Goal: Task Accomplishment & Management: Manage account settings

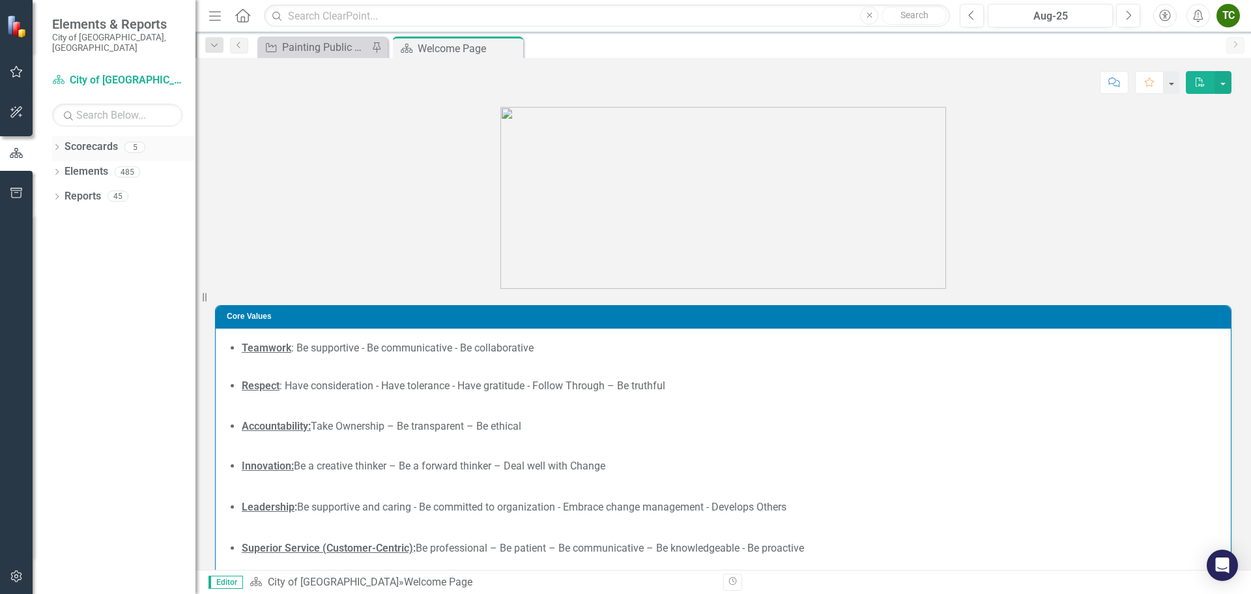
click at [57, 145] on icon "Dropdown" at bounding box center [56, 148] width 9 height 7
click at [55, 158] on div "Dropdown Scorecards 5 Dropdown City of Coral Springs Economic Development Polic…" at bounding box center [123, 185] width 143 height 98
click at [61, 167] on icon "Dropdown" at bounding box center [64, 171] width 10 height 8
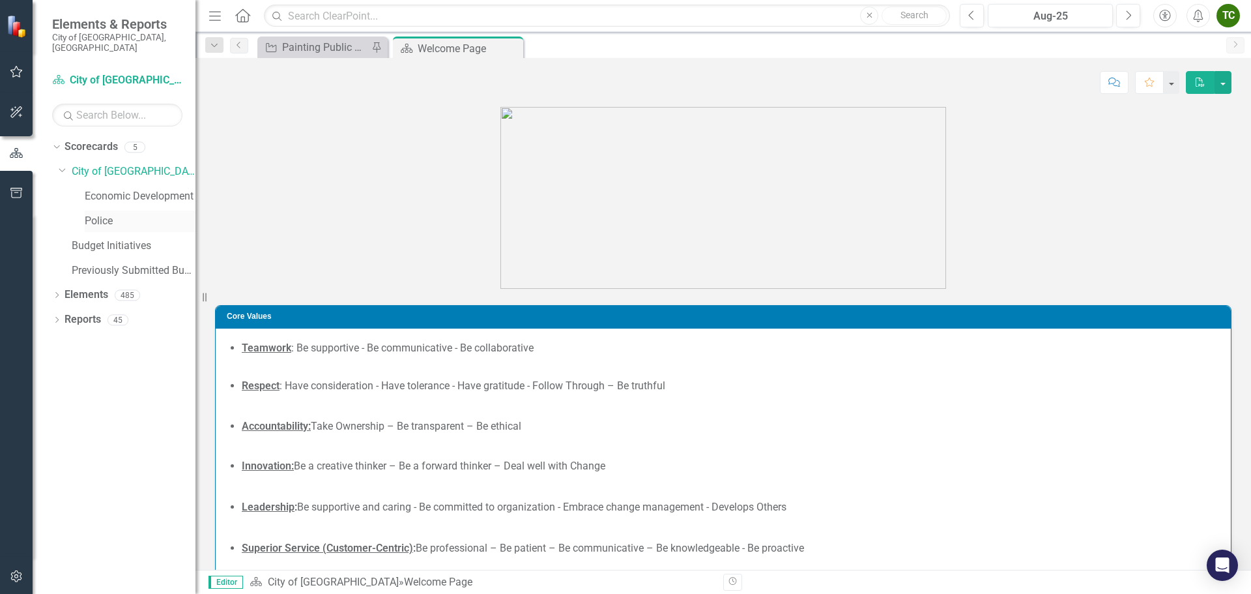
click at [95, 214] on link "Police" at bounding box center [140, 221] width 111 height 15
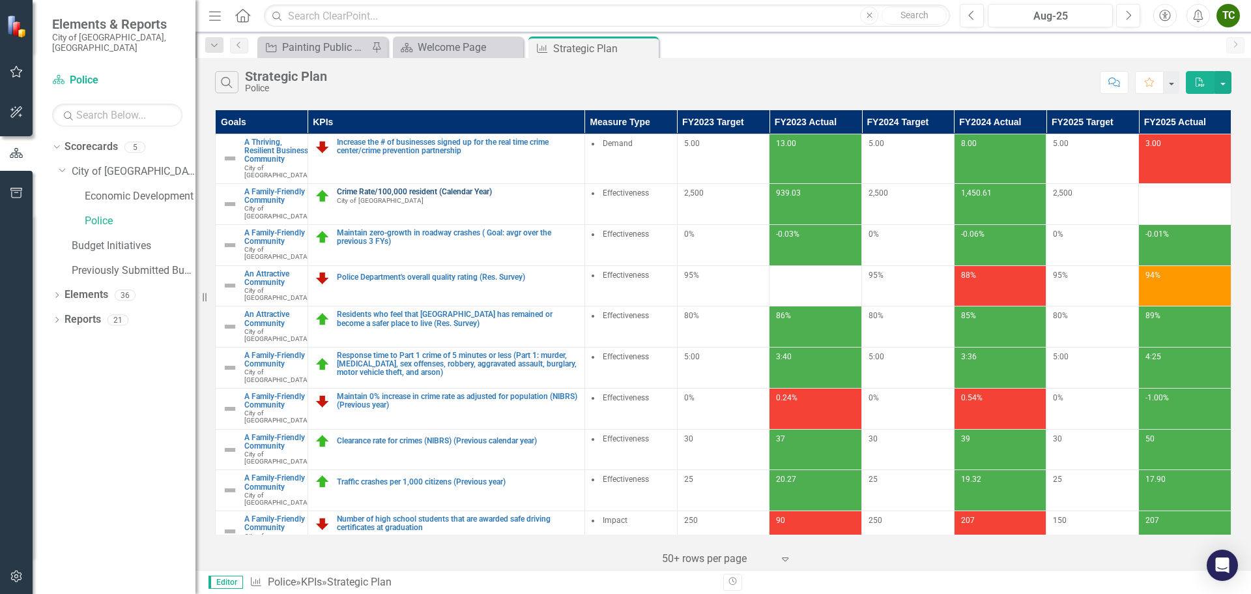
click at [422, 196] on link "Crime Rate/100,000 resident (Calendar Year)" at bounding box center [457, 192] width 241 height 8
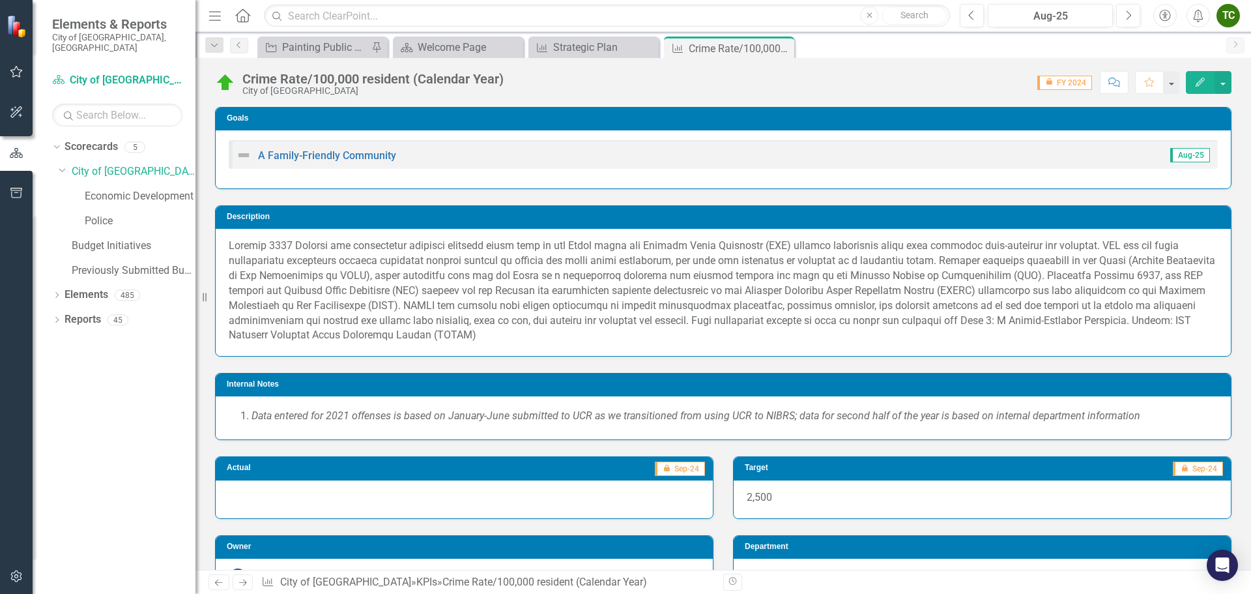
click at [1196, 80] on icon "Edit" at bounding box center [1201, 82] width 12 height 9
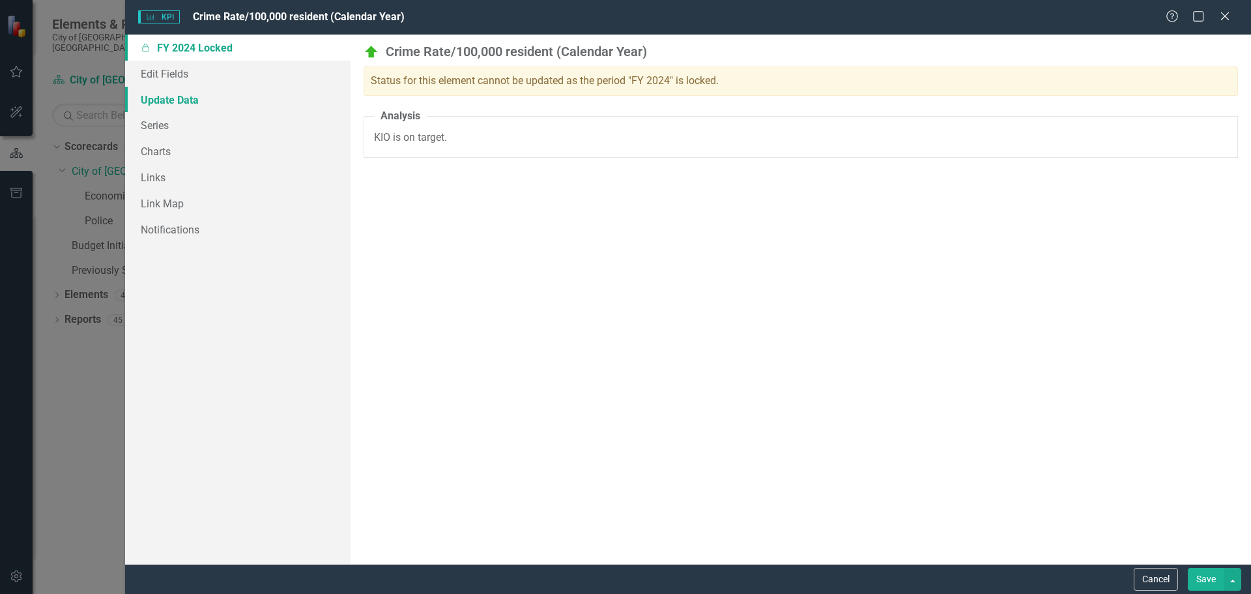
click at [200, 100] on link "Update Data" at bounding box center [238, 100] width 226 height 26
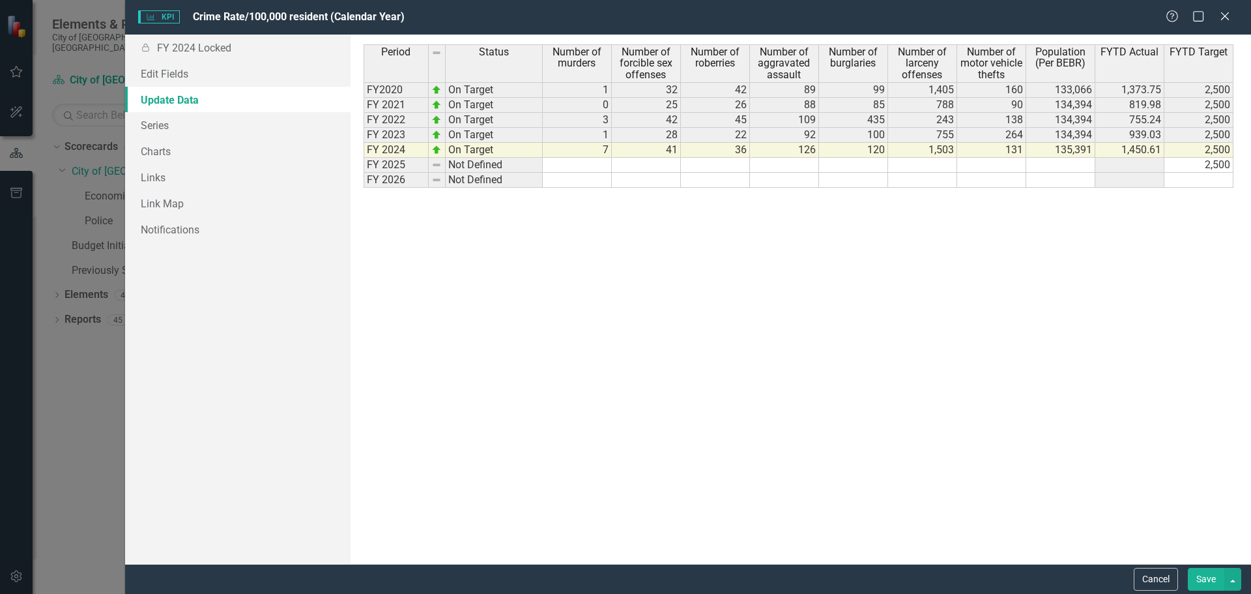
click at [592, 164] on td at bounding box center [577, 165] width 69 height 15
type textarea "0"
click at [645, 166] on td at bounding box center [646, 165] width 69 height 15
type textarea "15"
click at [724, 162] on td at bounding box center [715, 165] width 69 height 15
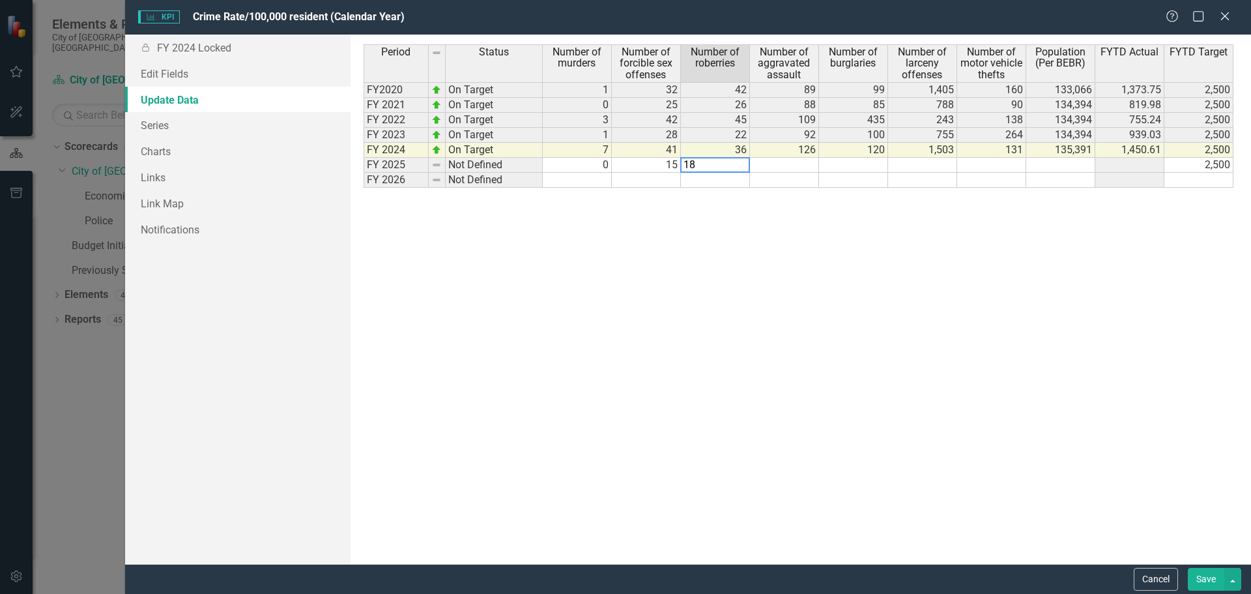
type textarea "18"
click at [781, 160] on td at bounding box center [784, 165] width 69 height 15
type textarea "61"
click at [857, 166] on td at bounding box center [853, 165] width 69 height 15
type textarea "64"
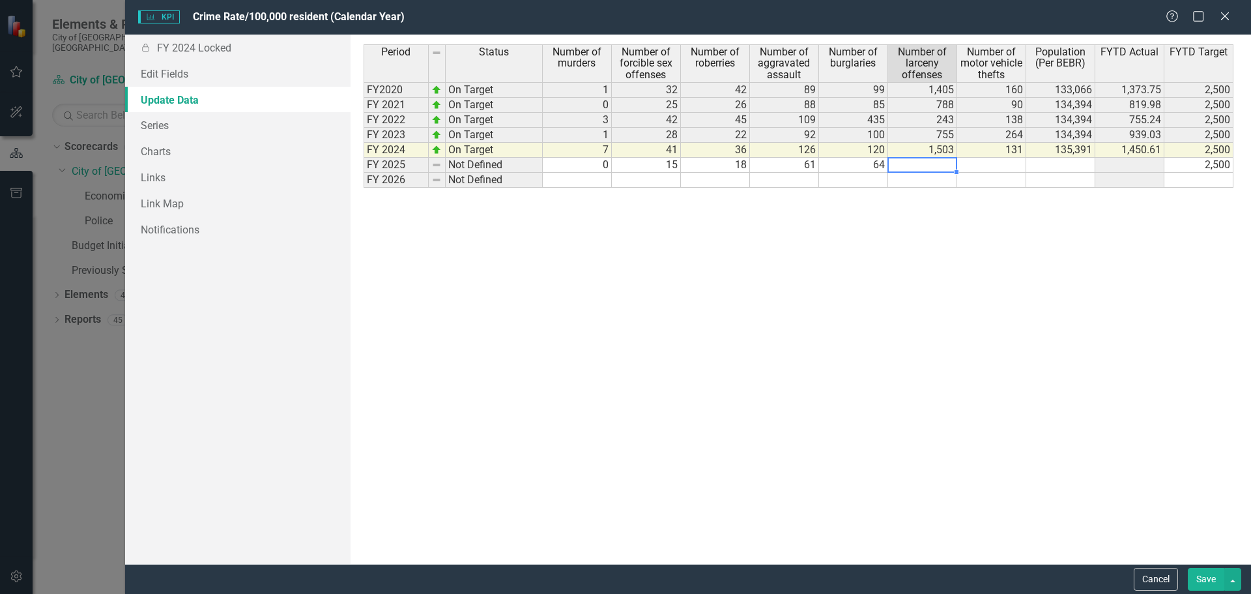
click at [930, 167] on td at bounding box center [922, 165] width 69 height 15
type textarea "796"
click at [1006, 164] on td at bounding box center [991, 165] width 69 height 15
type textarea "55"
type textarea "135391"
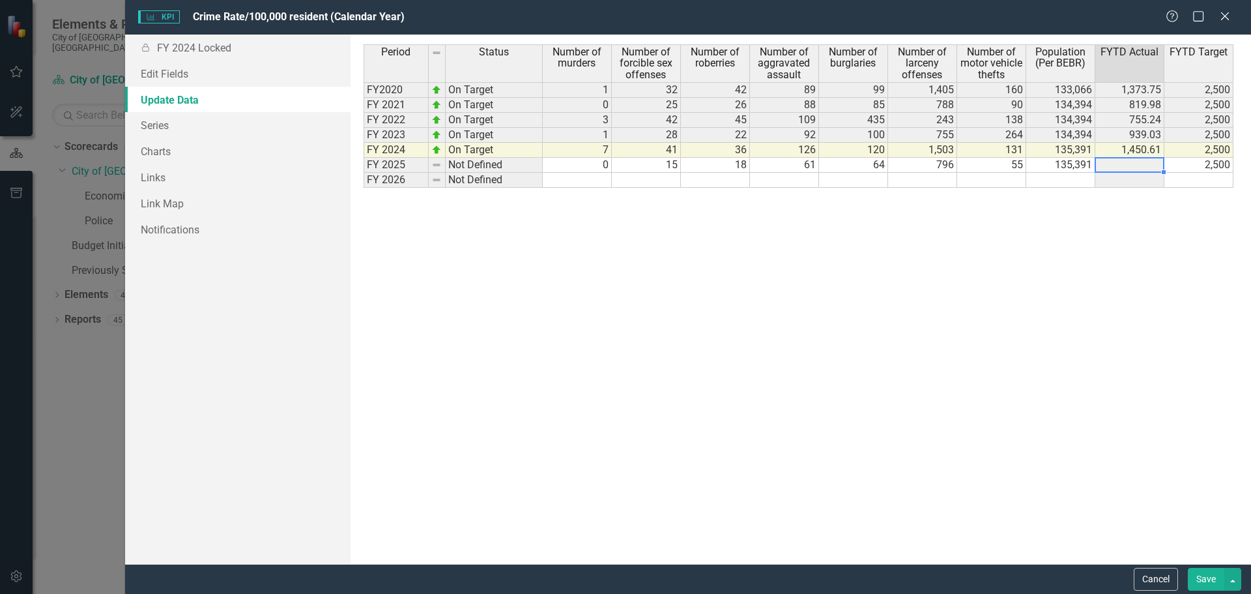
click at [364, 166] on div "Period Status Number of murders Number of forcible sex offenses Number of rober…" at bounding box center [364, 115] width 0 height 143
click at [1114, 164] on td at bounding box center [1130, 165] width 69 height 15
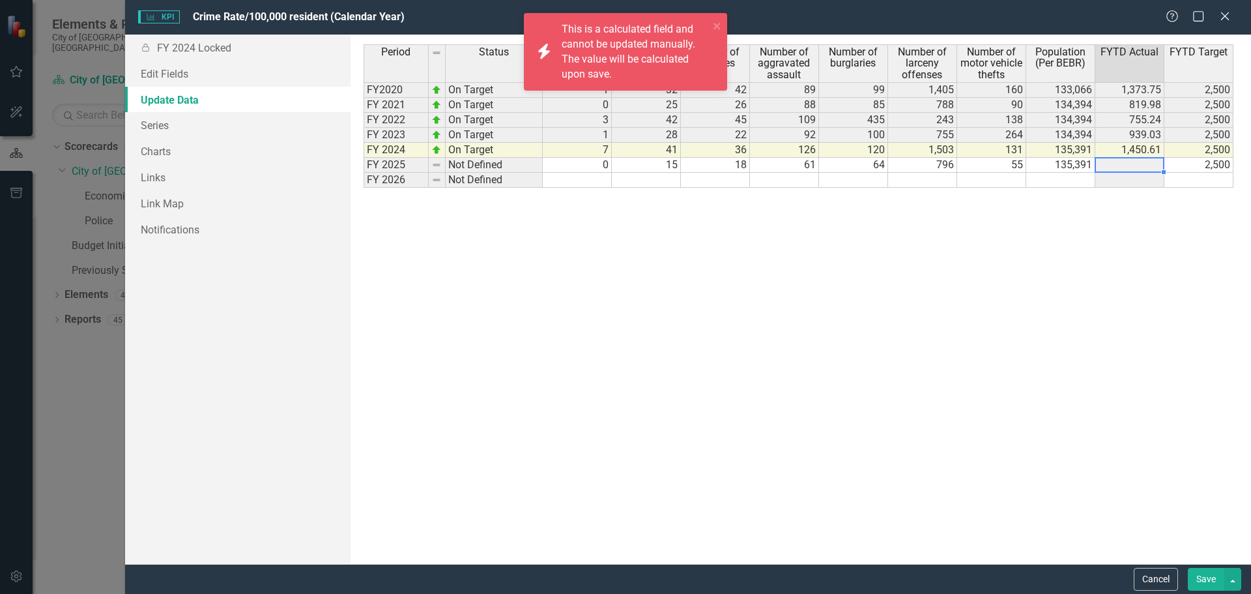
click at [1114, 164] on td at bounding box center [1130, 165] width 69 height 15
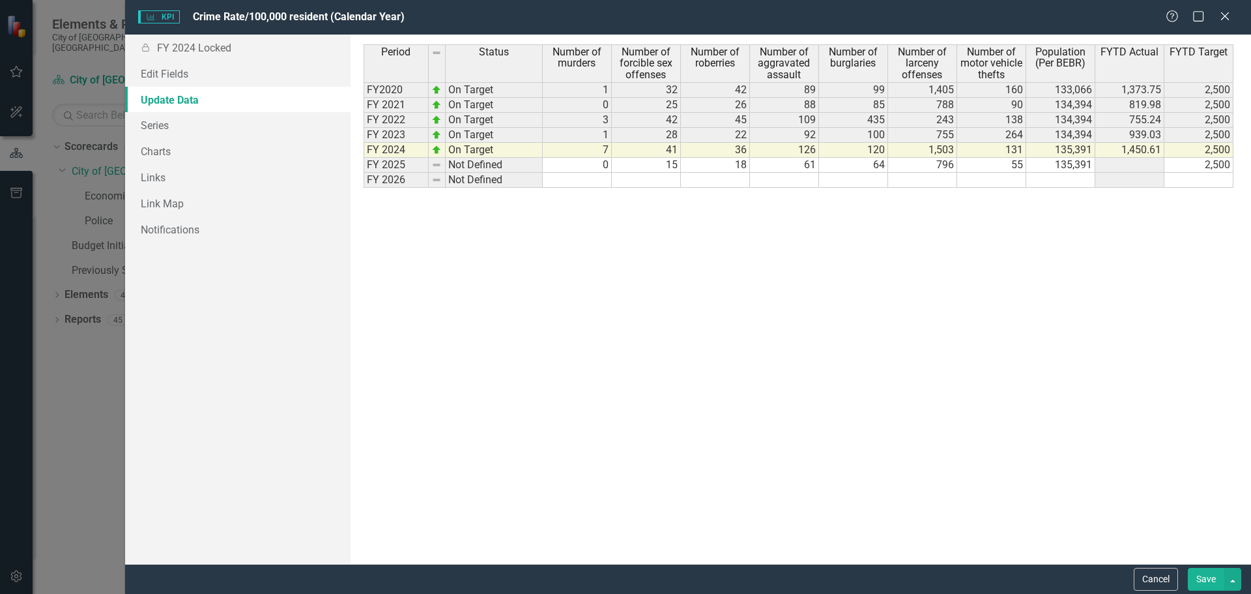
click at [843, 312] on div "Period Status Number of murders Number of forcible sex offenses Number of rober…" at bounding box center [801, 299] width 875 height 510
click at [1202, 575] on button "Save" at bounding box center [1206, 579] width 36 height 23
